Goal: Obtain resource: Obtain resource

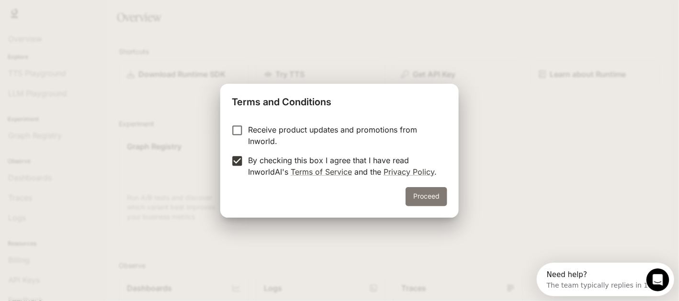
click at [436, 197] on button "Proceed" at bounding box center [427, 196] width 42 height 19
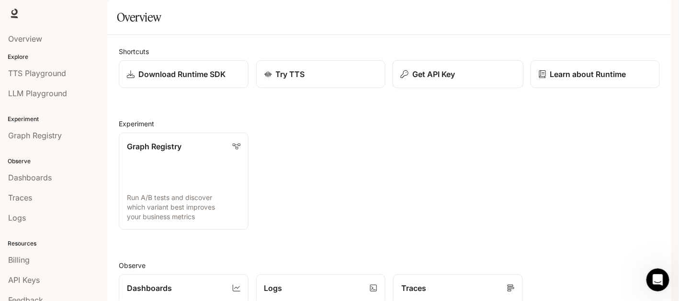
click at [422, 89] on button "Get API Key" at bounding box center [458, 74] width 131 height 28
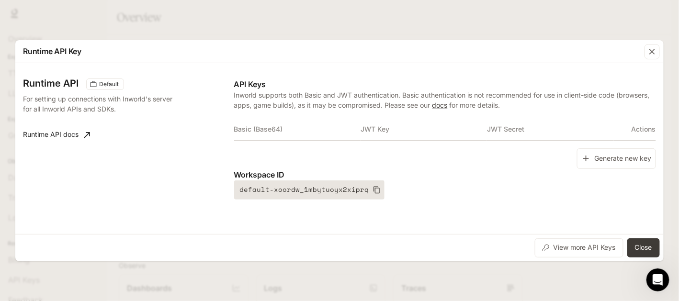
click at [373, 191] on icon "button" at bounding box center [377, 190] width 8 height 8
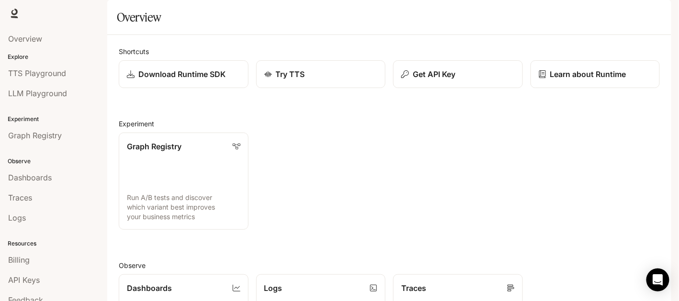
click at [655, 13] on icon "button" at bounding box center [659, 14] width 8 height 8
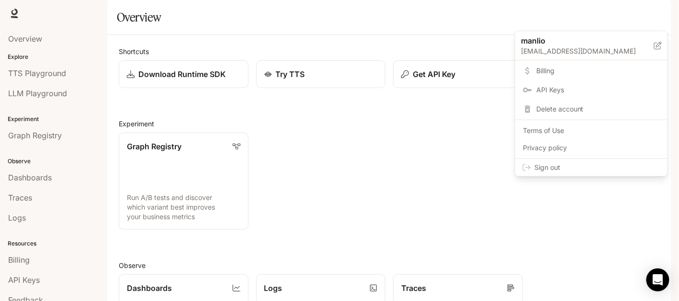
click at [553, 170] on span "Sign out" at bounding box center [598, 168] width 126 height 10
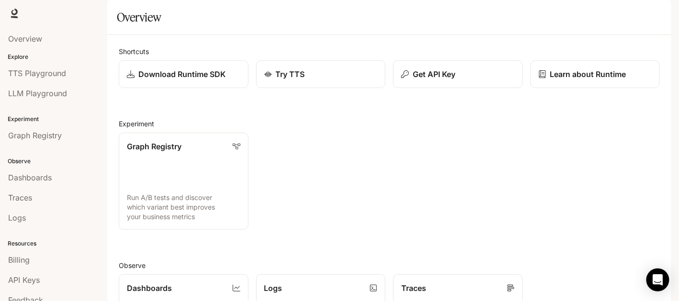
click at [660, 13] on icon "button" at bounding box center [659, 14] width 8 height 8
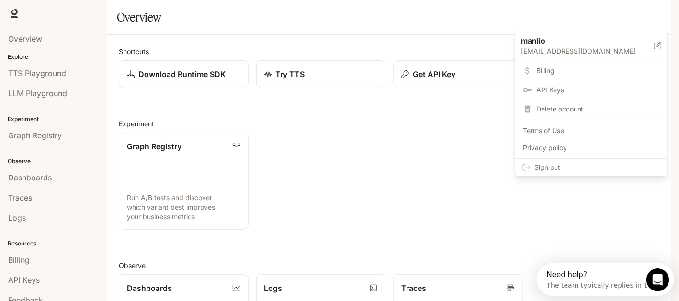
click at [660, 13] on div at bounding box center [339, 150] width 679 height 301
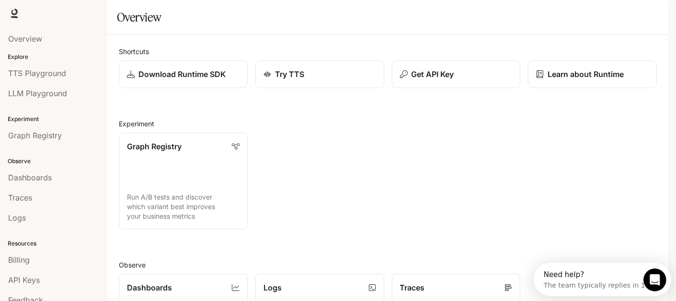
click at [660, 13] on div "button" at bounding box center [654, 13] width 13 height 13
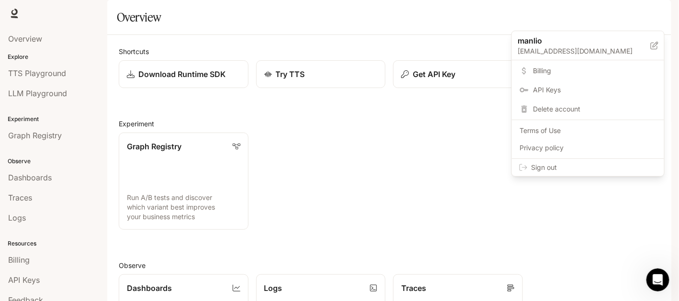
click at [552, 89] on span "API Keys" at bounding box center [595, 90] width 124 height 10
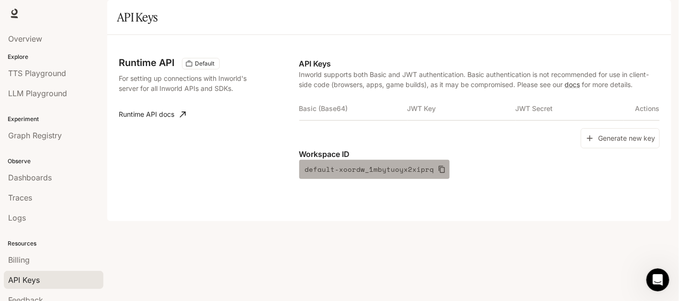
click at [439, 173] on icon "button" at bounding box center [442, 169] width 6 height 7
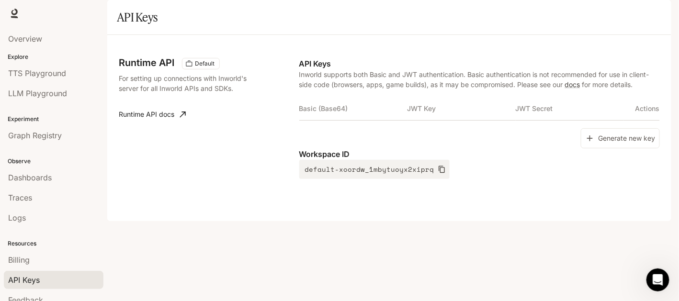
click at [154, 124] on link "Runtime API docs" at bounding box center [152, 114] width 75 height 19
